Goal: Information Seeking & Learning: Learn about a topic

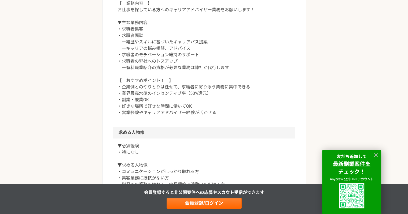
scroll to position [295, 0]
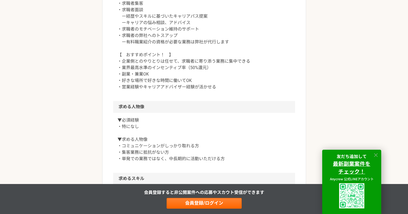
click at [375, 155] on icon at bounding box center [376, 155] width 4 height 4
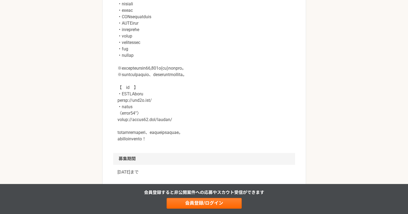
scroll to position [643, 0]
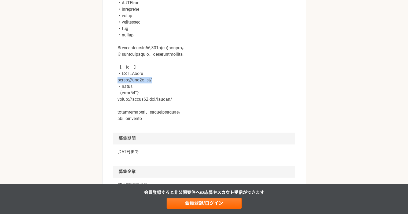
drag, startPoint x: 152, startPoint y: 80, endPoint x: 117, endPoint y: 79, distance: 35.4
click at [117, 79] on div at bounding box center [204, 12] width 182 height 240
copy p "[URL][DOMAIN_NAME]"
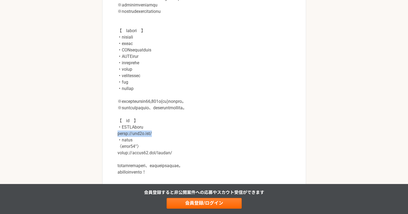
scroll to position [590, 0]
drag, startPoint x: 174, startPoint y: 152, endPoint x: 117, endPoint y: 154, distance: 57.2
click at [117, 154] on div at bounding box center [204, 66] width 182 height 240
copy p "[URL][DOMAIN_NAME]"
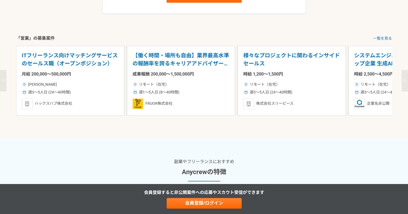
scroll to position [858, 0]
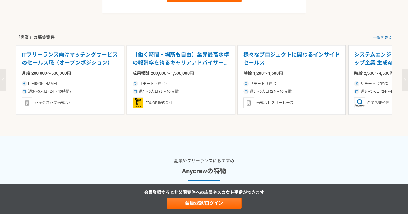
click at [189, 62] on p "【働く時間・場所も自由】業界最高水準の報酬率を誇るキャリアアドバイザーを募集！" at bounding box center [180, 59] width 97 height 16
